Goal: Task Accomplishment & Management: Manage account settings

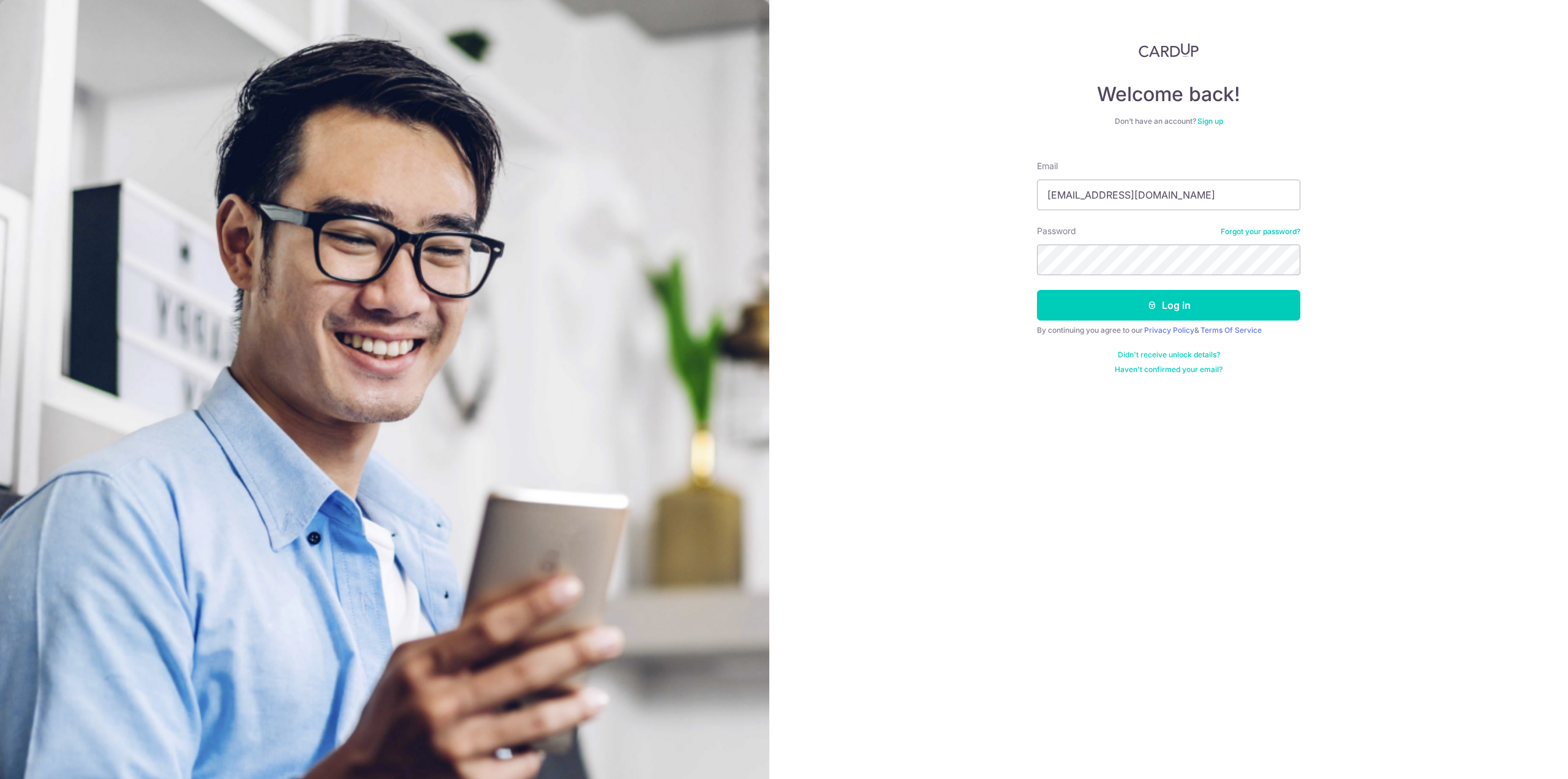
type input "[EMAIL_ADDRESS][DOMAIN_NAME]"
drag, startPoint x: 403, startPoint y: 197, endPoint x: 213, endPoint y: 252, distance: 197.8
click at [996, 269] on div "Welcome back! Don’t have an account? Sign up Email [EMAIL_ADDRESS][DOMAIN_NAME]…" at bounding box center [1169, 389] width 799 height 779
click at [1140, 299] on button "Log in" at bounding box center [1168, 305] width 264 height 30
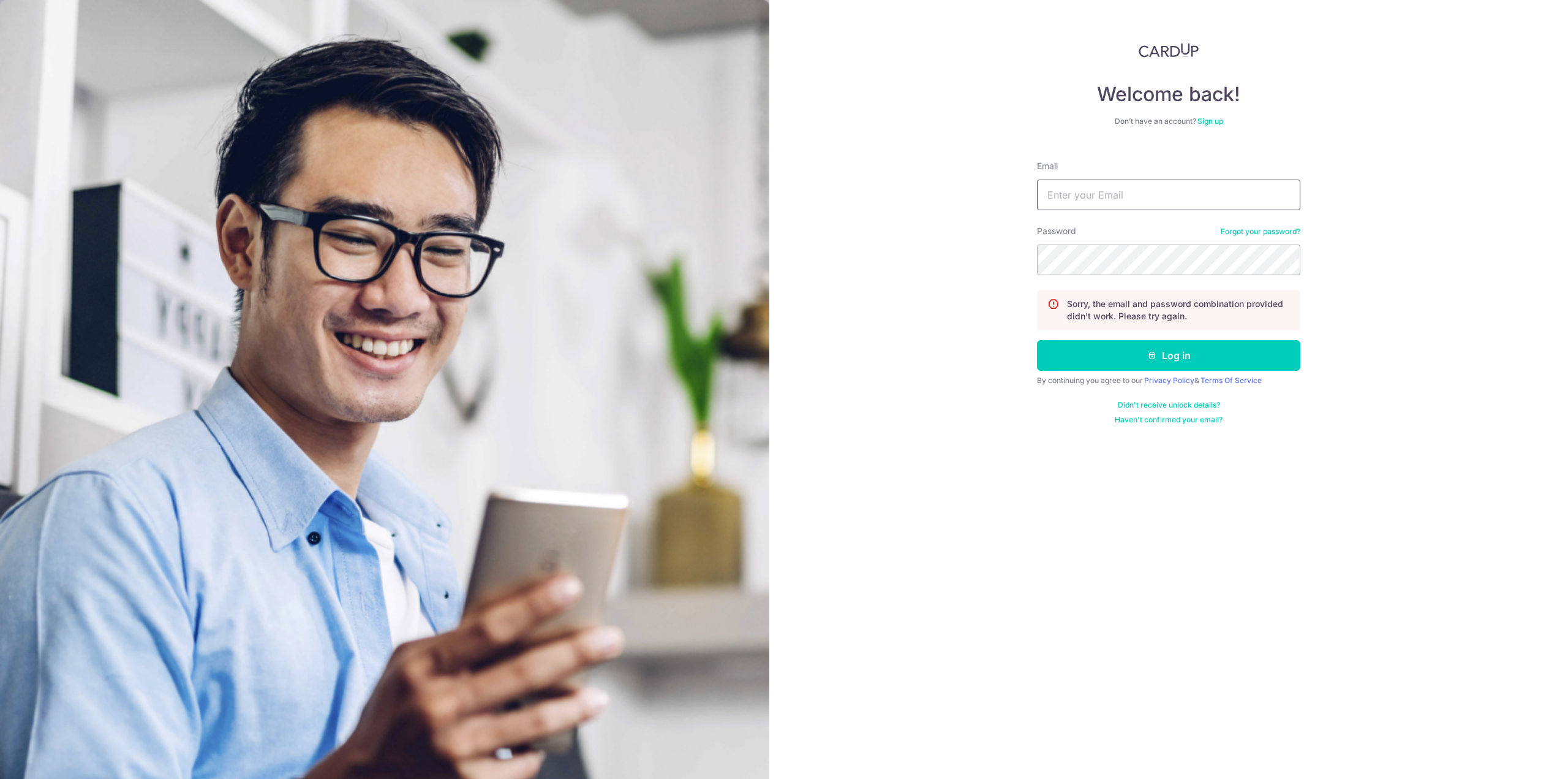
type input "[EMAIL_ADDRESS][DOMAIN_NAME]"
click at [1037, 340] on button "Log in" at bounding box center [1168, 355] width 264 height 30
